Goal: Task Accomplishment & Management: Manage account settings

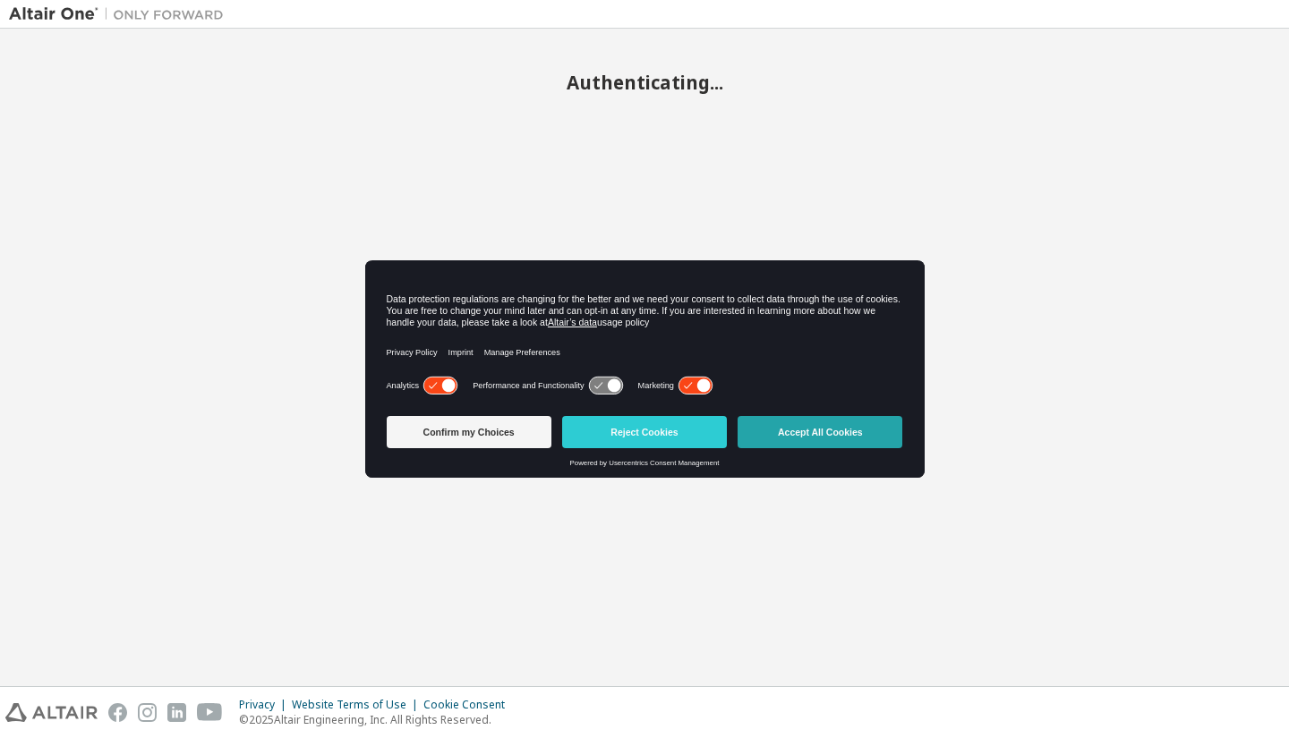
click at [770, 431] on button "Accept All Cookies" at bounding box center [820, 432] width 165 height 32
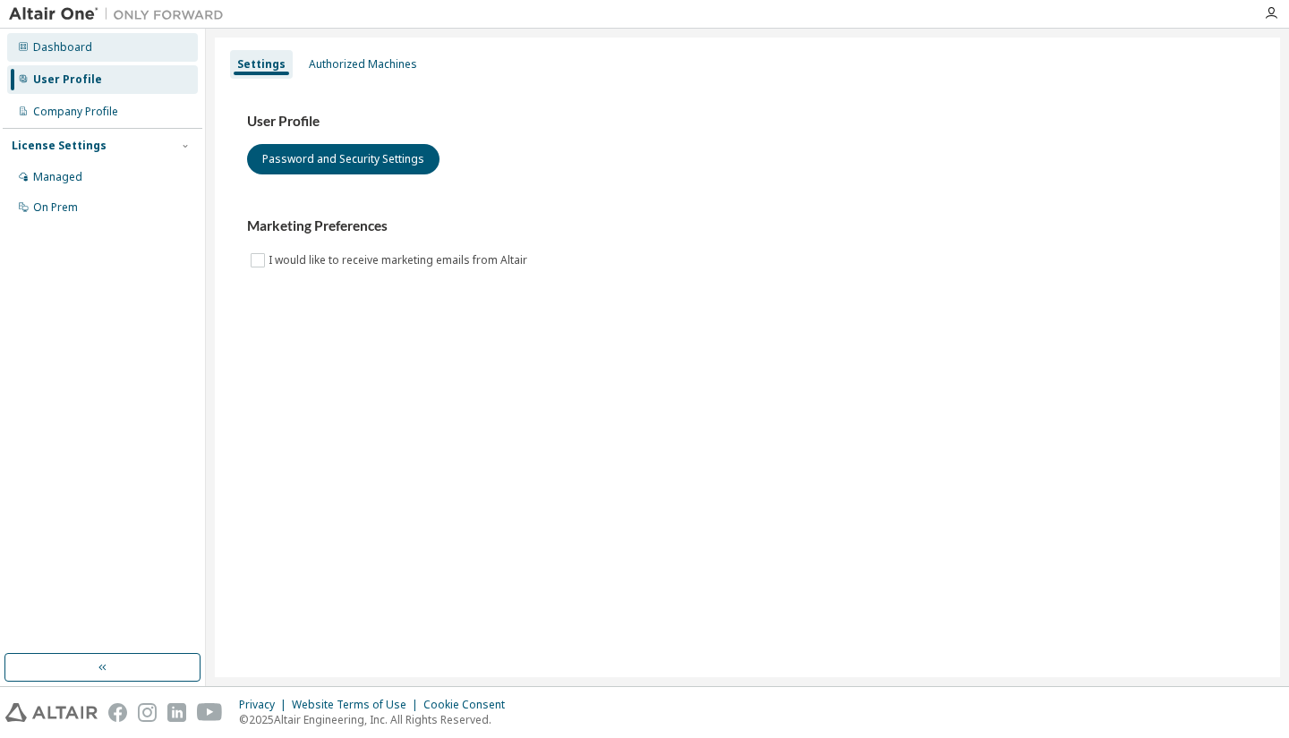
click at [83, 38] on div "Dashboard" at bounding box center [102, 47] width 191 height 29
